Goal: Find specific page/section: Find specific page/section

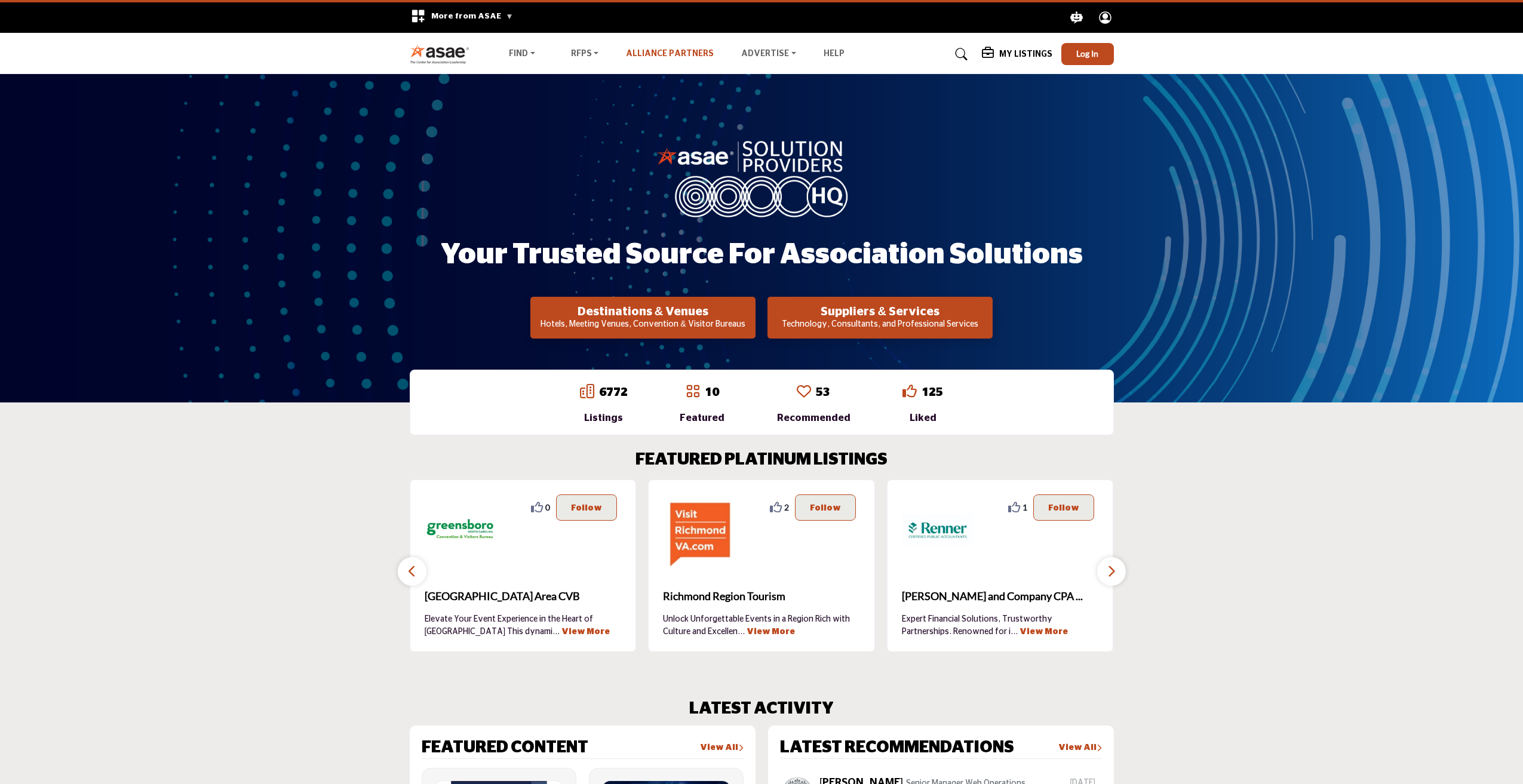
click at [654, 52] on link "Alliance Partners" at bounding box center [670, 54] width 88 height 8
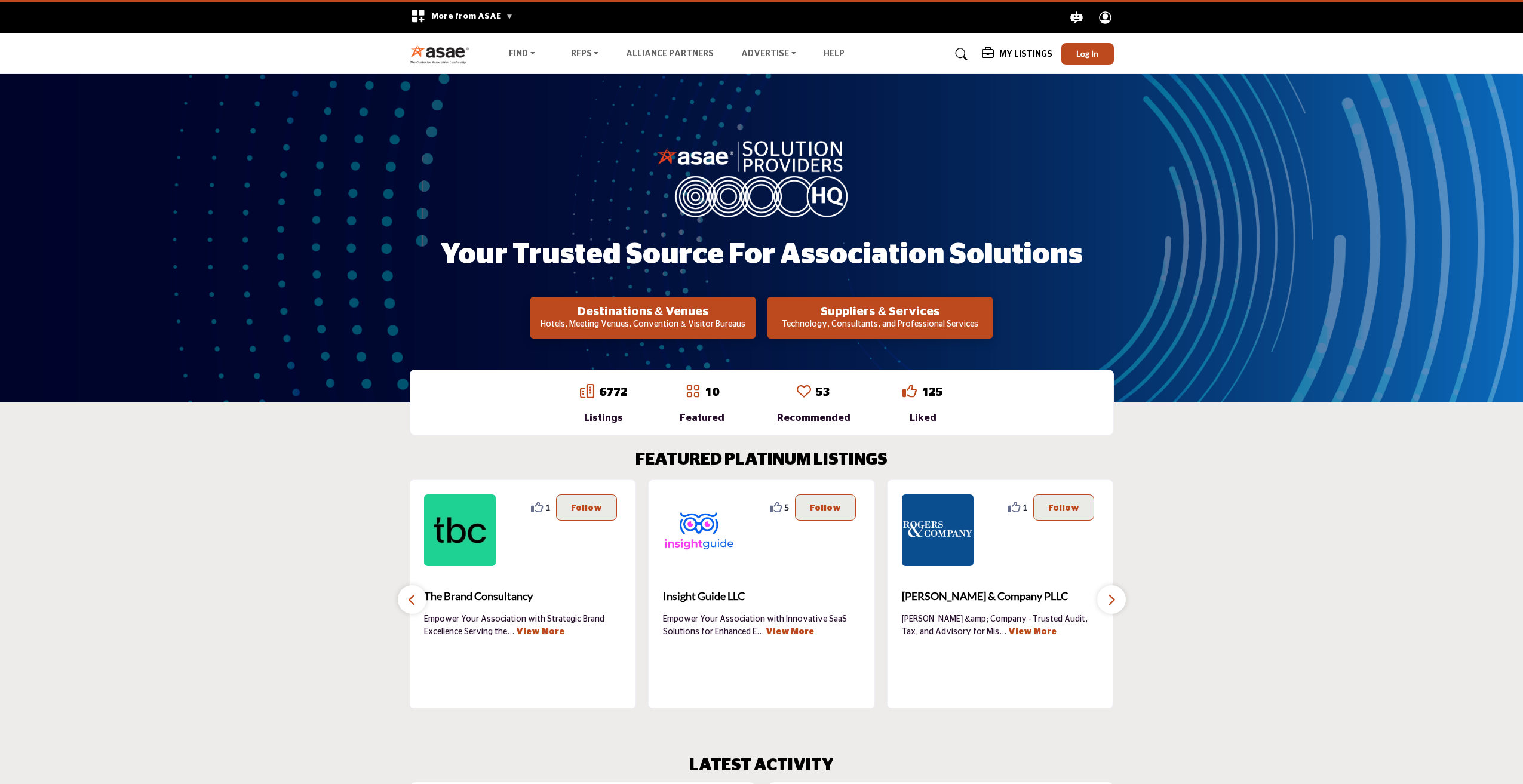
click at [504, 15] on span "More from ASAE" at bounding box center [472, 16] width 82 height 8
